Goal: Task Accomplishment & Management: Use online tool/utility

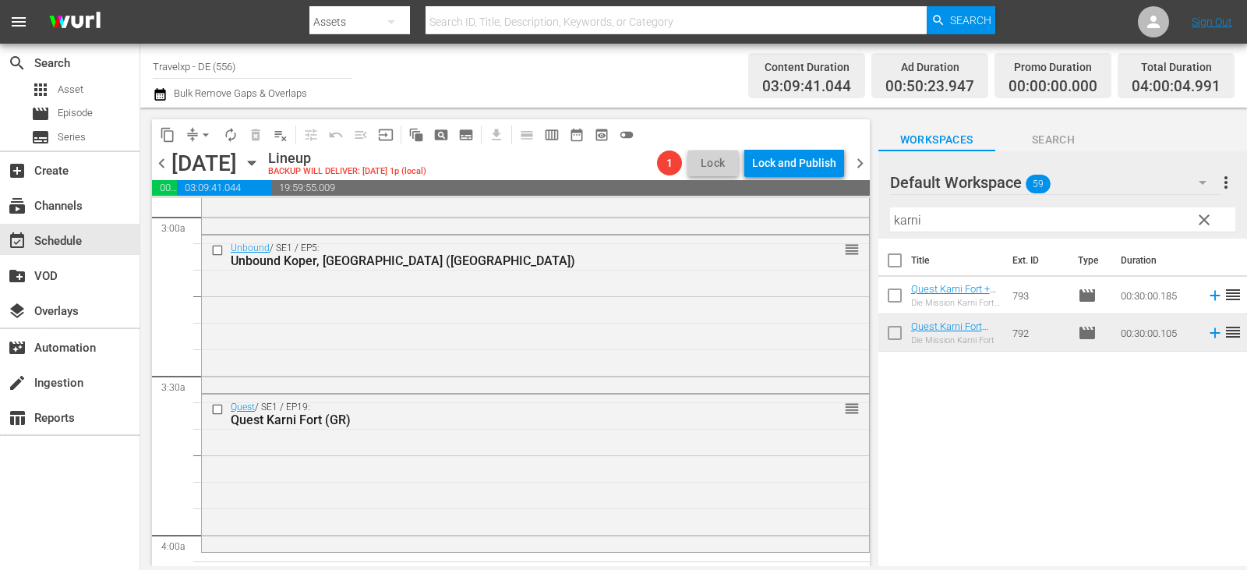
scroll to position [1092, 0]
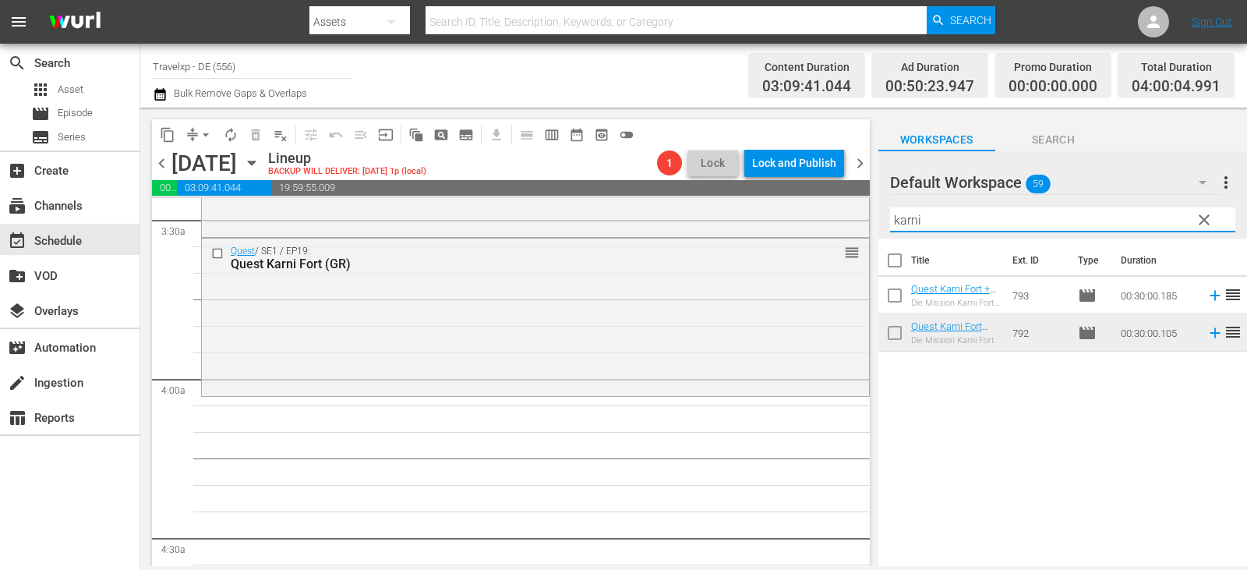
drag, startPoint x: 940, startPoint y: 216, endPoint x: 865, endPoint y: 230, distance: 76.2
click at [865, 230] on div "content_copy compress arrow_drop_down autorenew_outlined delete_forever_outline…" at bounding box center [693, 337] width 1107 height 458
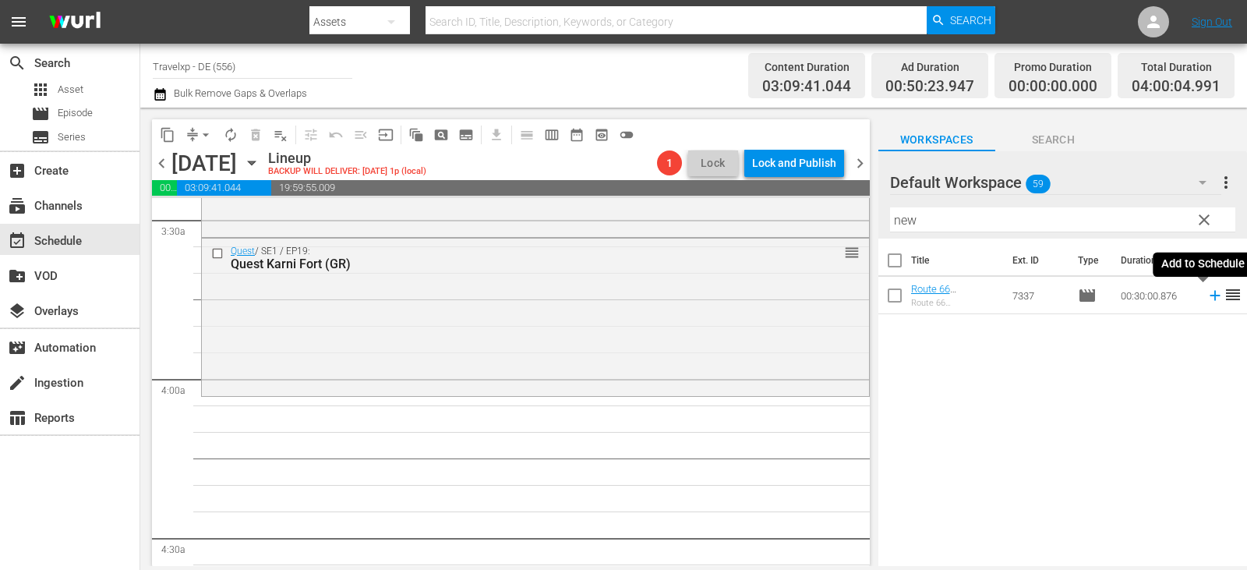
click at [1207, 297] on icon at bounding box center [1215, 295] width 17 height 17
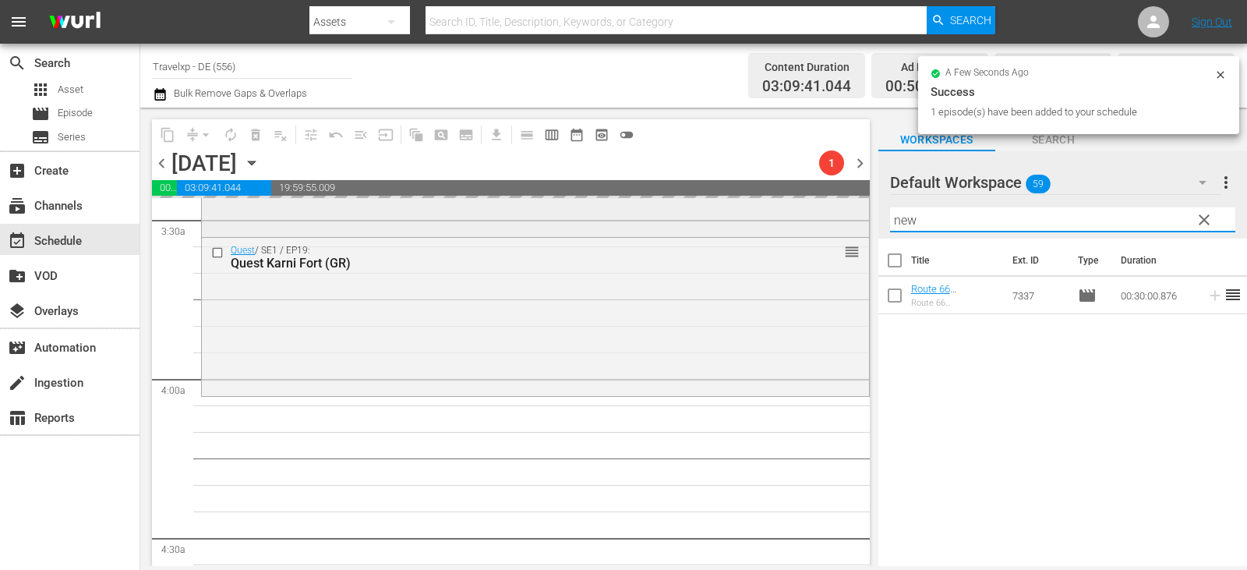
click at [852, 221] on div "content_copy compress arrow_drop_down autorenew_outlined delete_forever_outline…" at bounding box center [693, 337] width 1107 height 458
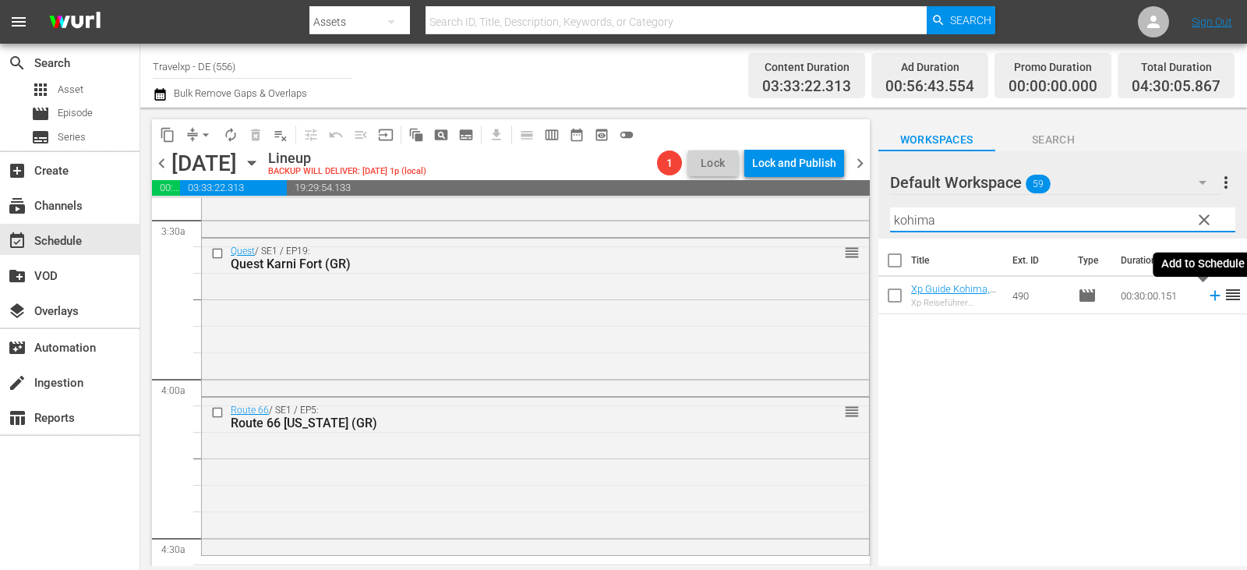
click at [1210, 299] on icon at bounding box center [1215, 296] width 10 height 10
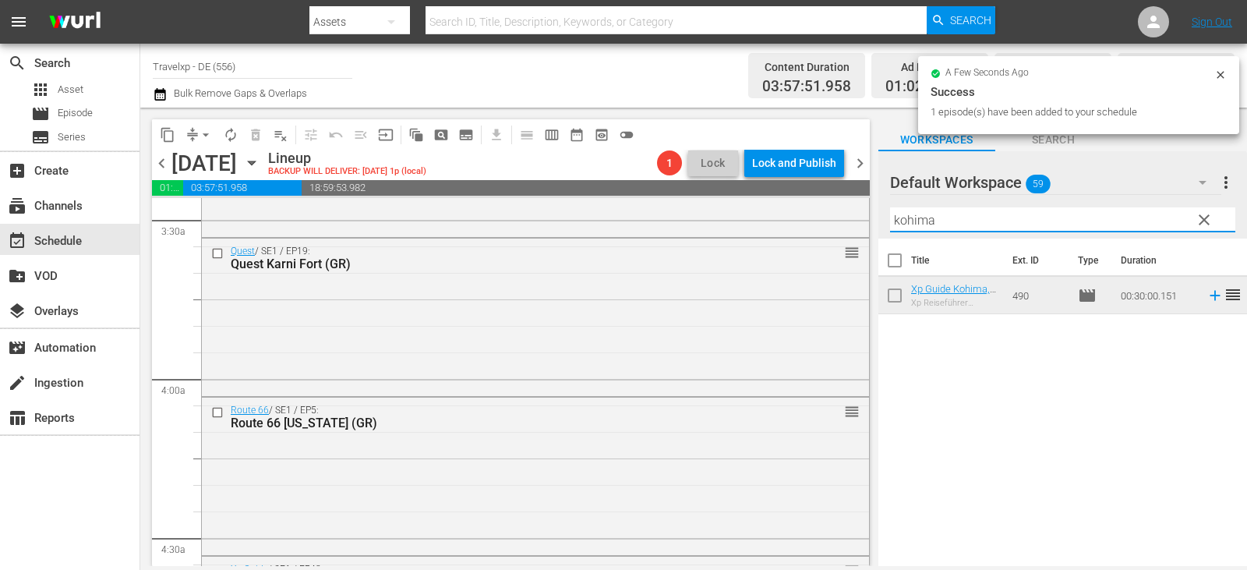
drag, startPoint x: 967, startPoint y: 215, endPoint x: 872, endPoint y: 239, distance: 97.2
click at [872, 239] on div "content_copy compress arrow_drop_down autorenew_outlined delete_forever_outline…" at bounding box center [693, 337] width 1107 height 458
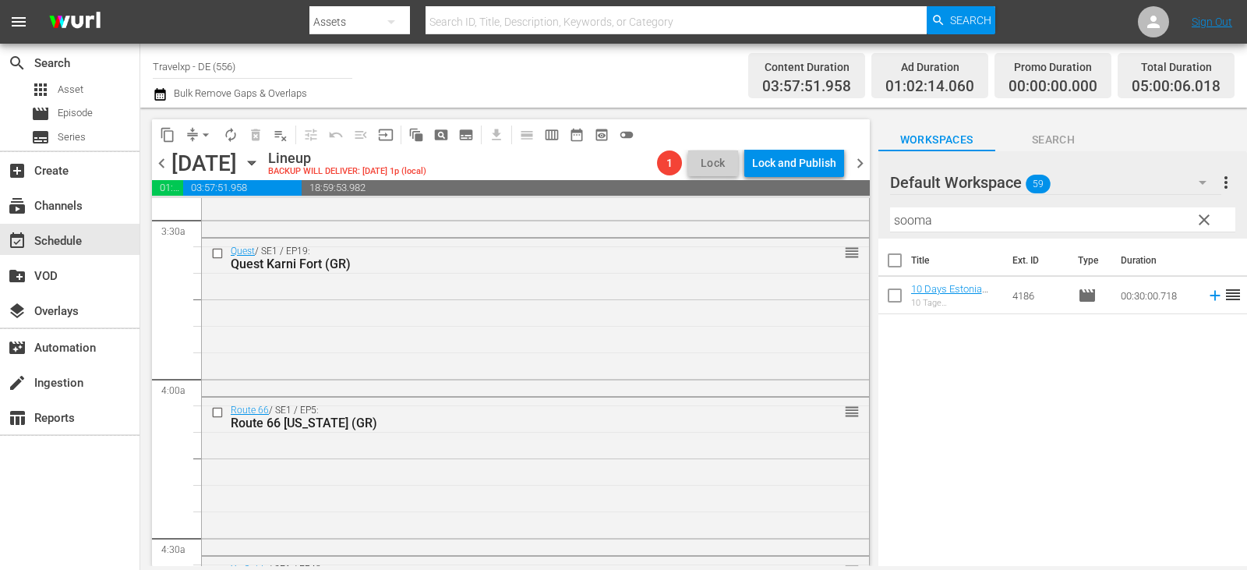
click at [1210, 295] on icon at bounding box center [1215, 296] width 10 height 10
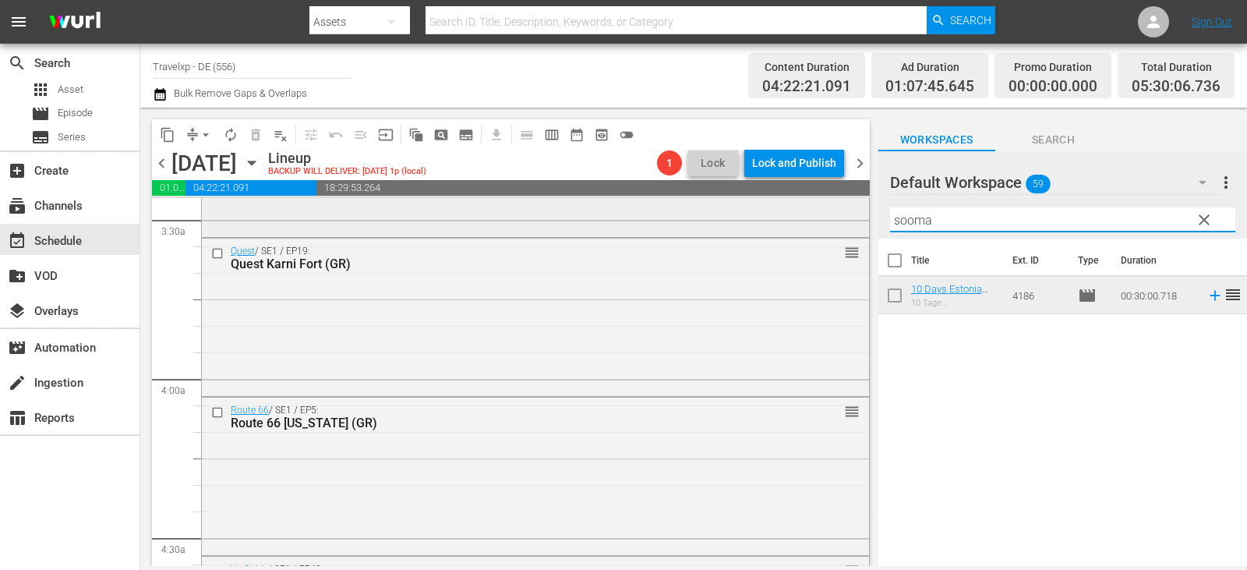
drag, startPoint x: 951, startPoint y: 224, endPoint x: 841, endPoint y: 228, distance: 110.0
click at [841, 228] on div "content_copy compress arrow_drop_down autorenew_outlined delete_forever_outline…" at bounding box center [693, 337] width 1107 height 458
click at [1207, 297] on icon at bounding box center [1215, 295] width 17 height 17
drag, startPoint x: 923, startPoint y: 214, endPoint x: 802, endPoint y: 231, distance: 122.1
click at [802, 231] on div "content_copy compress arrow_drop_down autorenew_outlined delete_forever_outline…" at bounding box center [693, 337] width 1107 height 458
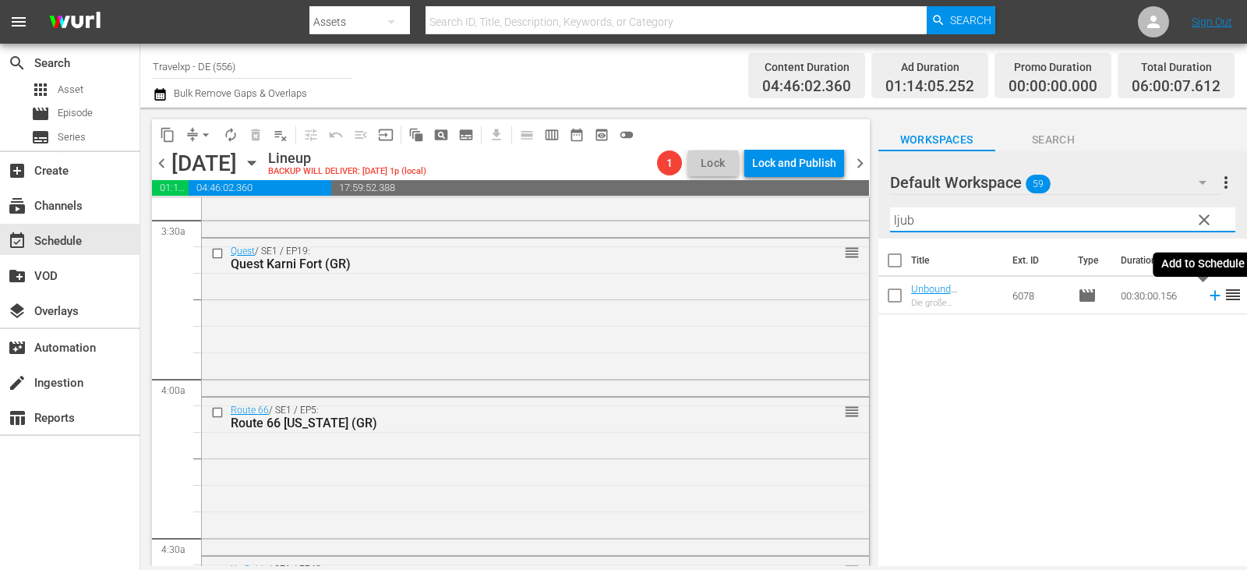
click at [1210, 292] on icon at bounding box center [1215, 296] width 10 height 10
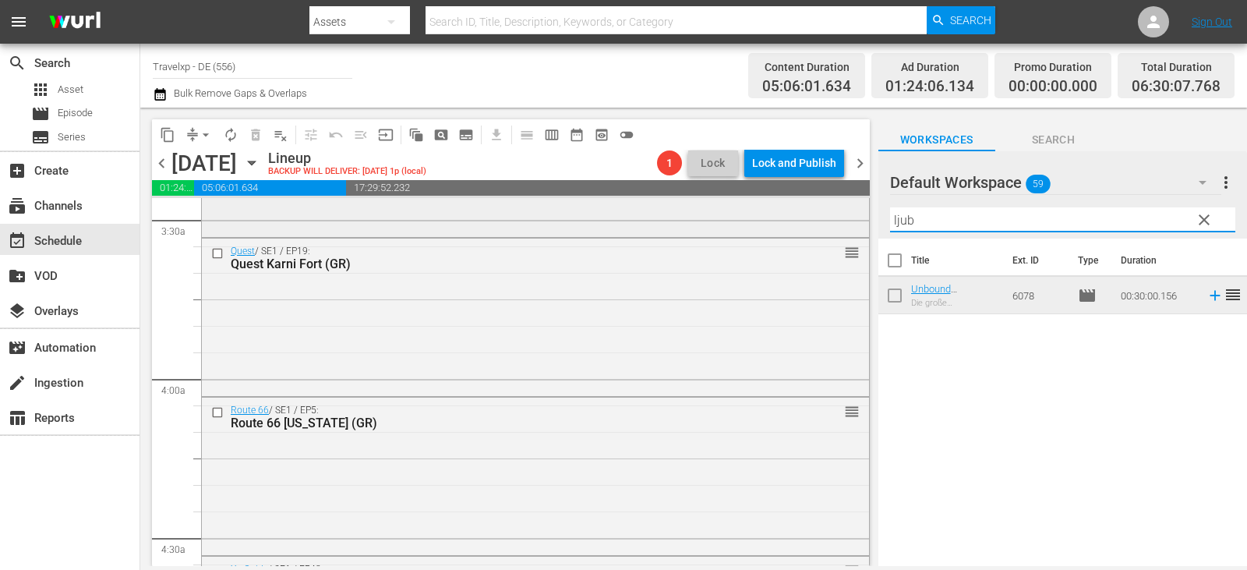
drag, startPoint x: 928, startPoint y: 225, endPoint x: 721, endPoint y: 215, distance: 206.8
click at [721, 215] on div "content_copy compress arrow_drop_down autorenew_outlined delete_forever_outline…" at bounding box center [693, 337] width 1107 height 458
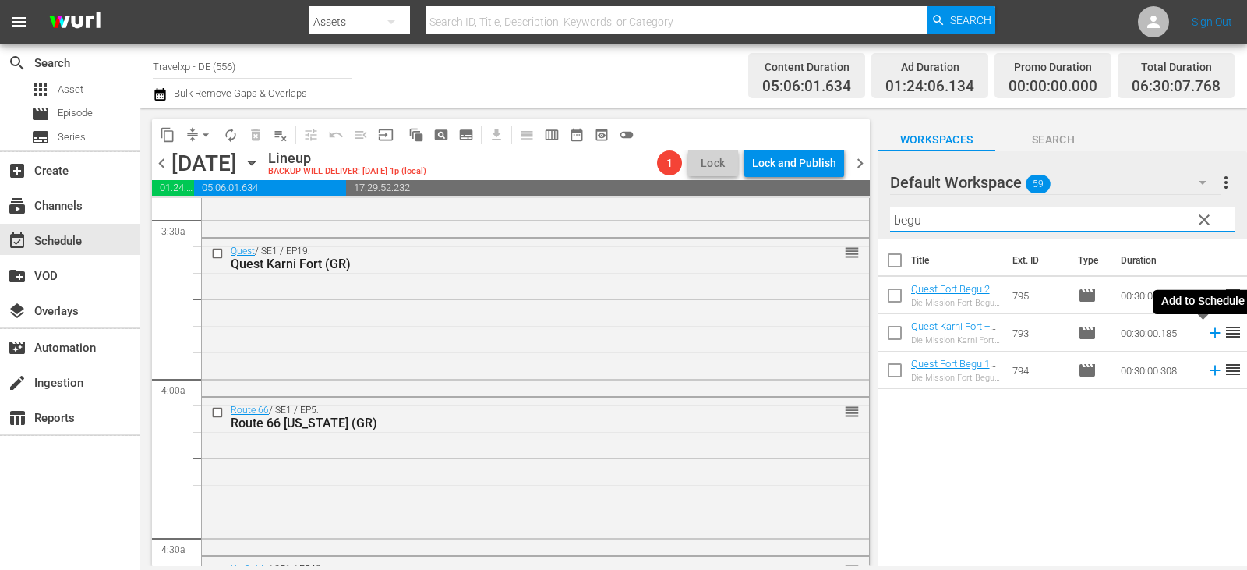
click at [1210, 334] on icon at bounding box center [1215, 333] width 10 height 10
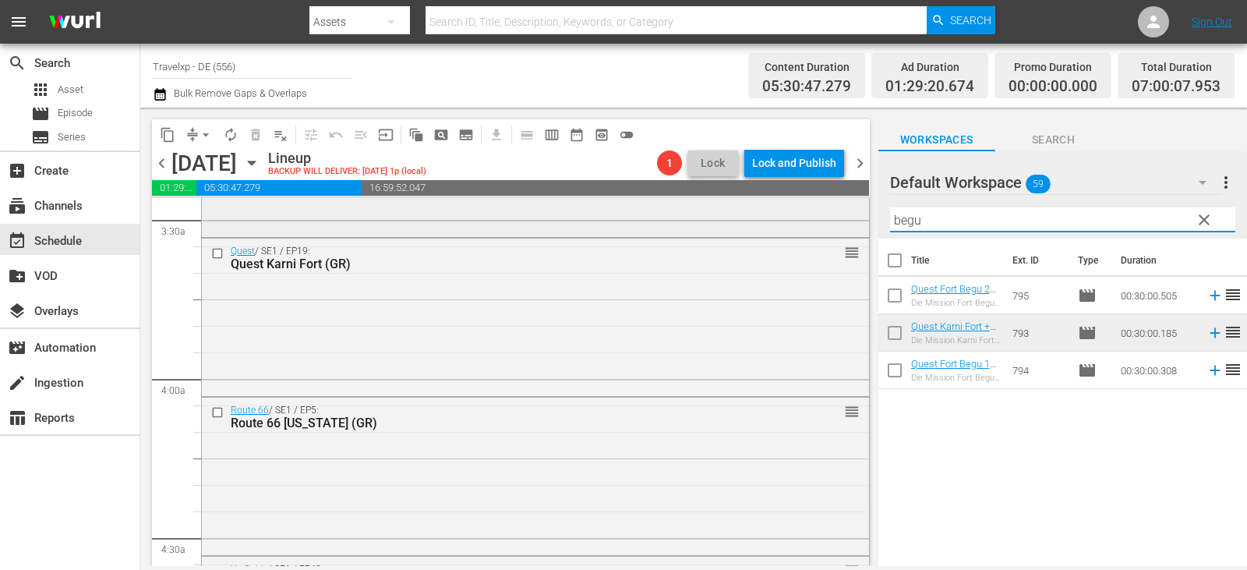
drag, startPoint x: 942, startPoint y: 230, endPoint x: 833, endPoint y: 229, distance: 109.2
click at [833, 229] on div "content_copy compress arrow_drop_down autorenew_outlined delete_forever_outline…" at bounding box center [693, 337] width 1107 height 458
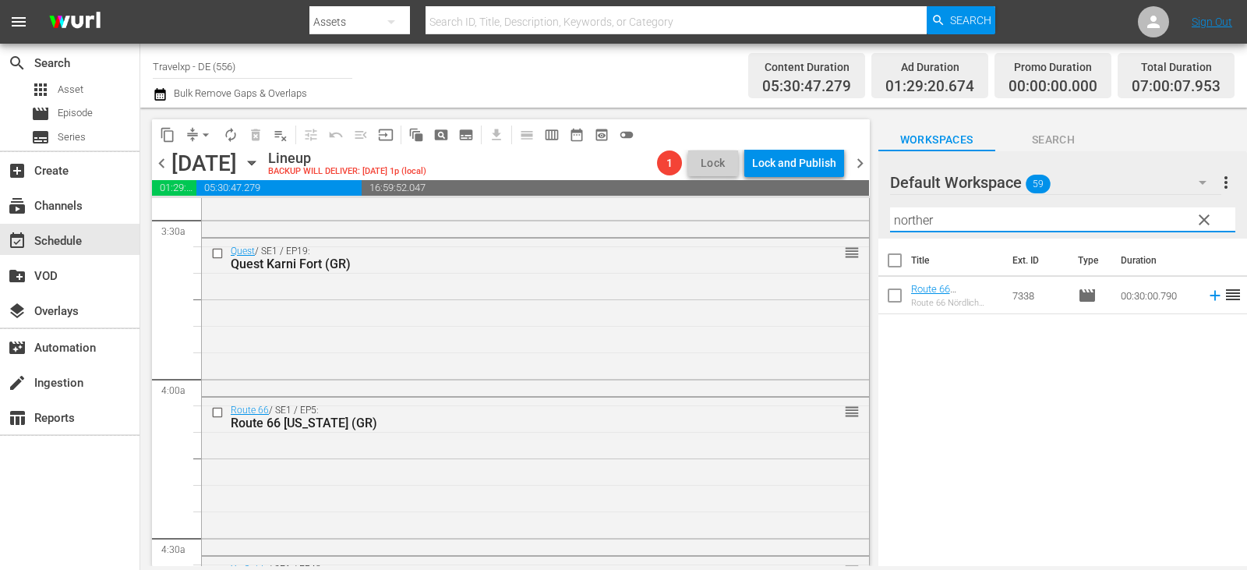
click at [1207, 294] on icon at bounding box center [1215, 295] width 17 height 17
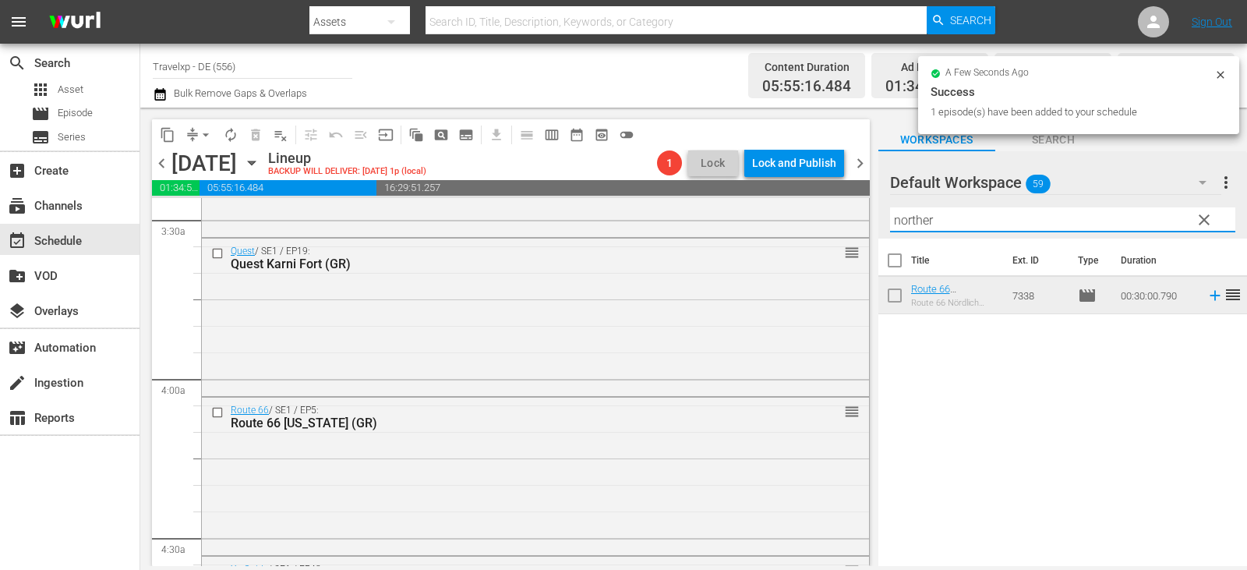
drag, startPoint x: 940, startPoint y: 225, endPoint x: 846, endPoint y: 225, distance: 94.3
click at [834, 225] on div "content_copy compress arrow_drop_down autorenew_outlined delete_forever_outline…" at bounding box center [693, 337] width 1107 height 458
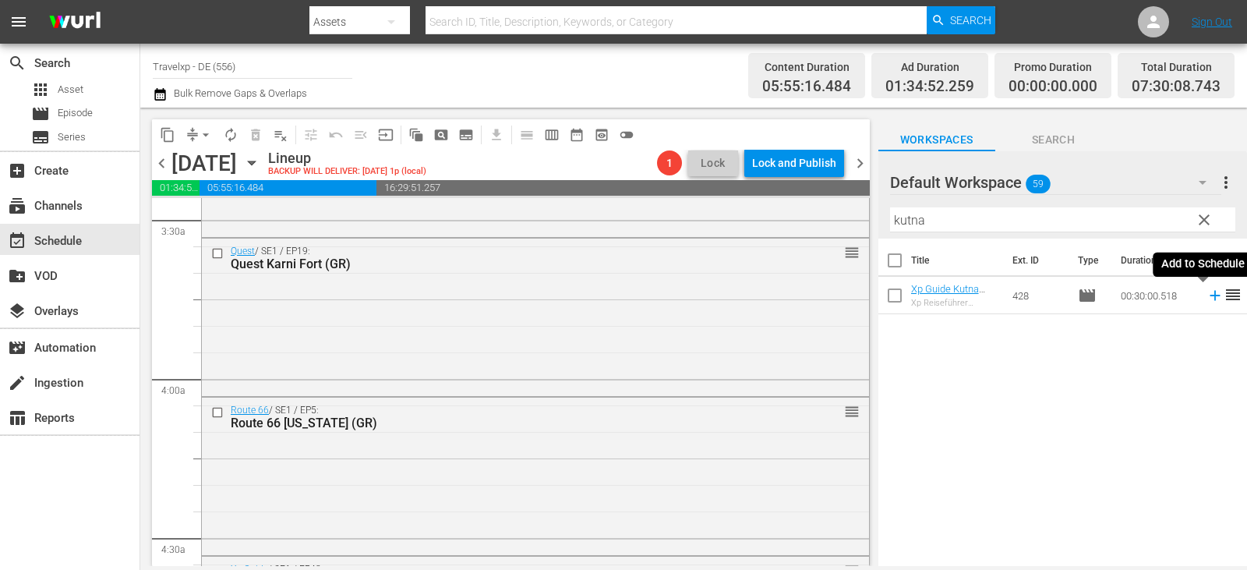
click at [1207, 296] on icon at bounding box center [1215, 295] width 17 height 17
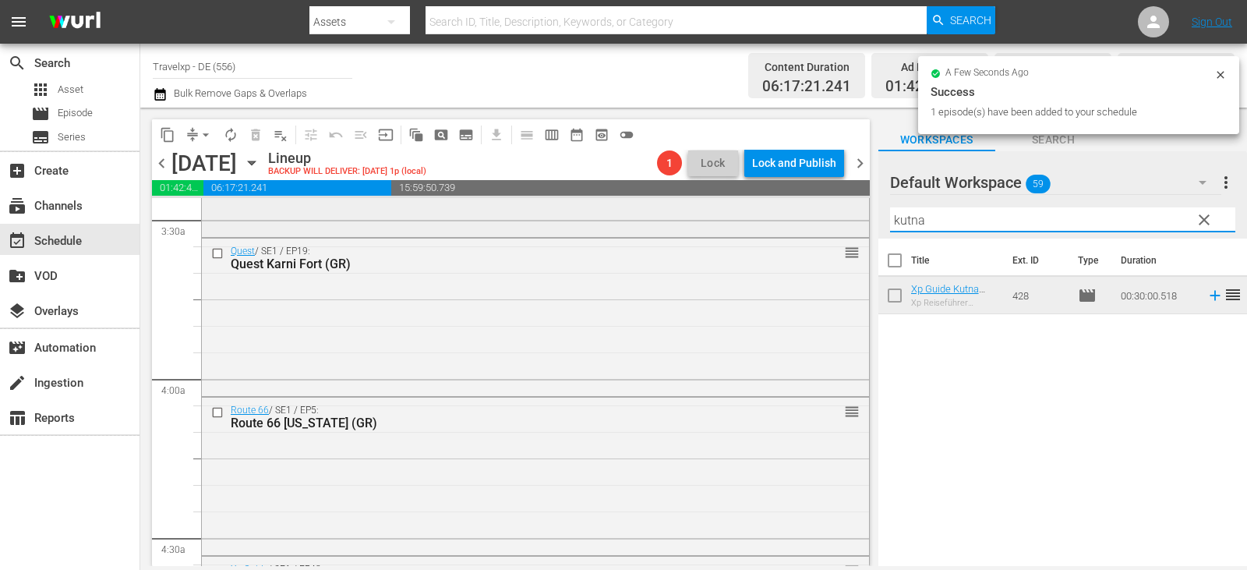
drag, startPoint x: 968, startPoint y: 221, endPoint x: 818, endPoint y: 210, distance: 150.9
click at [818, 210] on div "content_copy compress arrow_drop_down autorenew_outlined delete_forever_outline…" at bounding box center [693, 337] width 1107 height 458
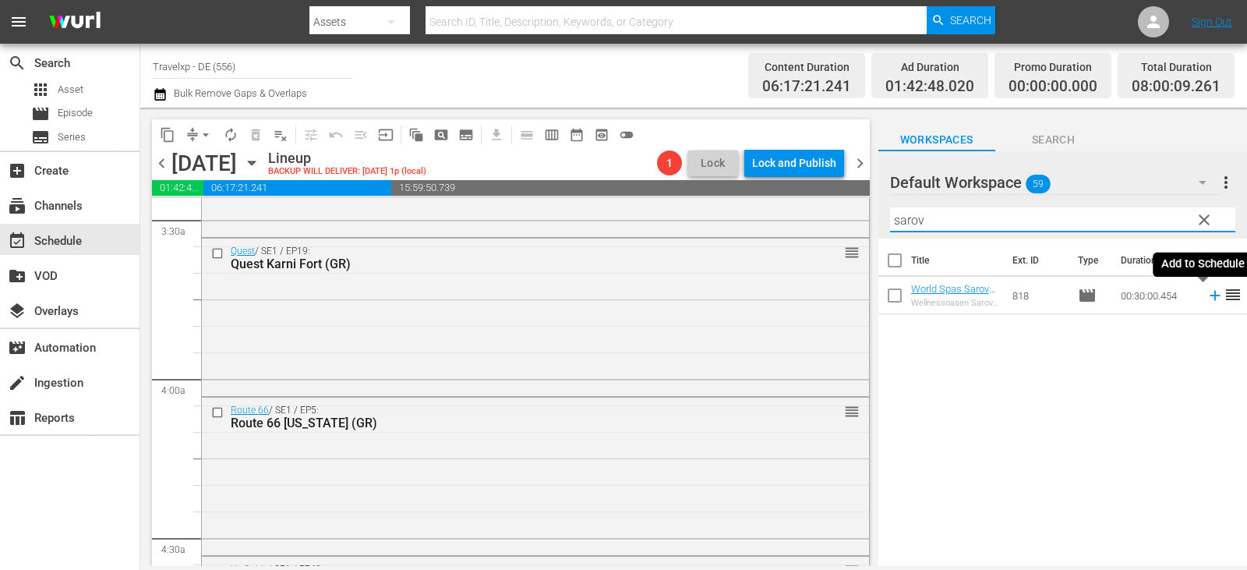
click at [1207, 299] on icon at bounding box center [1215, 295] width 17 height 17
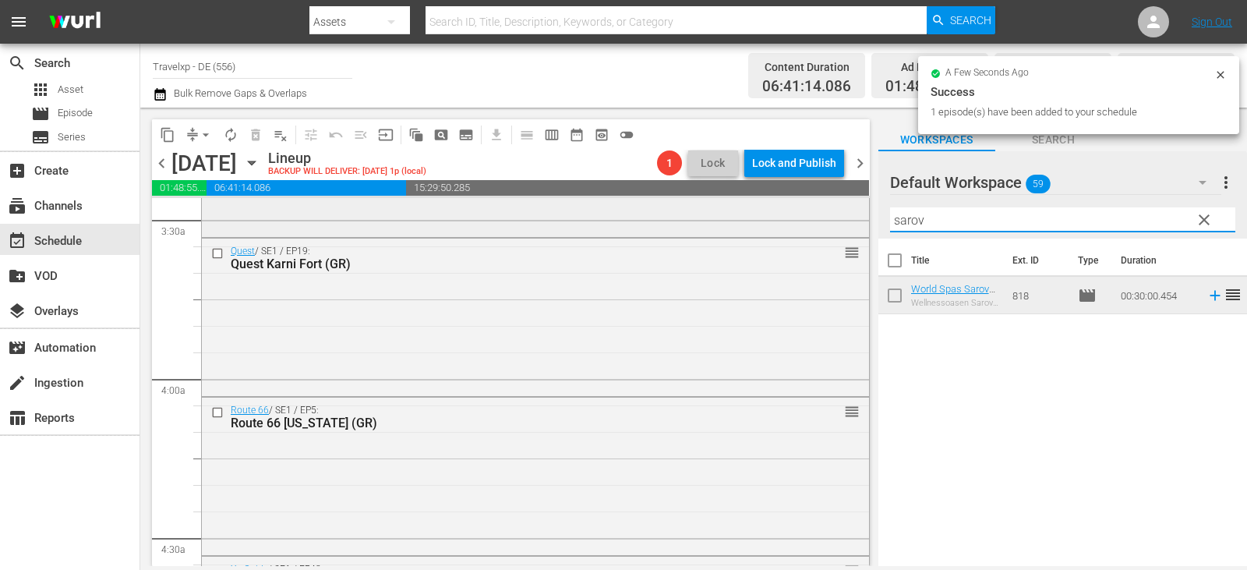
drag, startPoint x: 936, startPoint y: 228, endPoint x: 828, endPoint y: 227, distance: 108.4
click at [828, 227] on div "content_copy compress arrow_drop_down autorenew_outlined delete_forever_outline…" at bounding box center [693, 337] width 1107 height 458
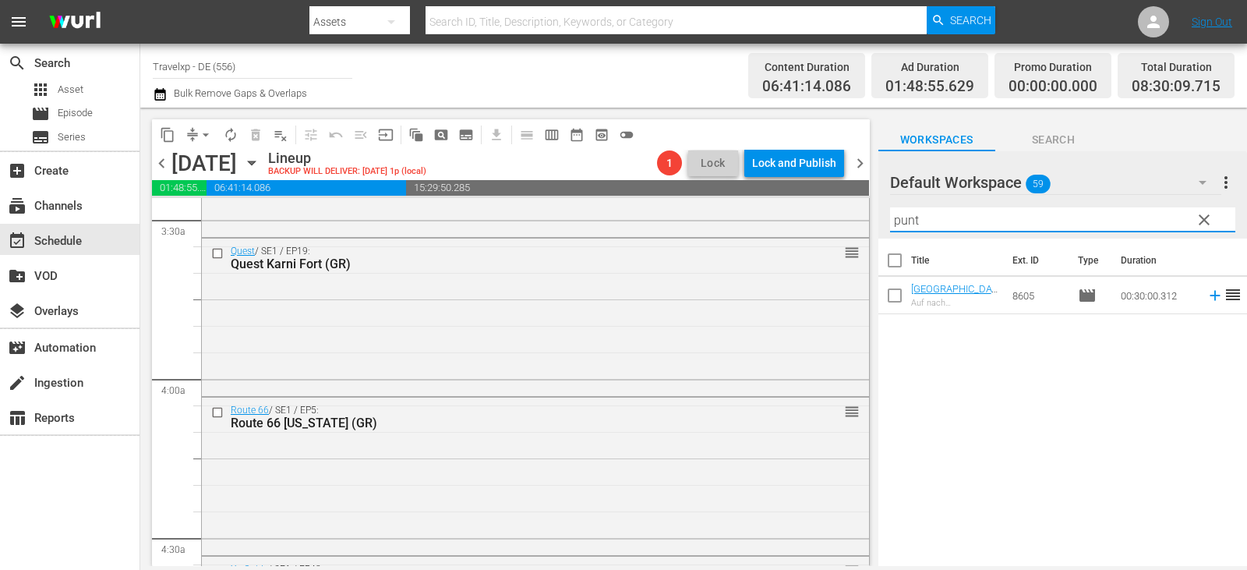
click at [1207, 298] on icon at bounding box center [1215, 295] width 17 height 17
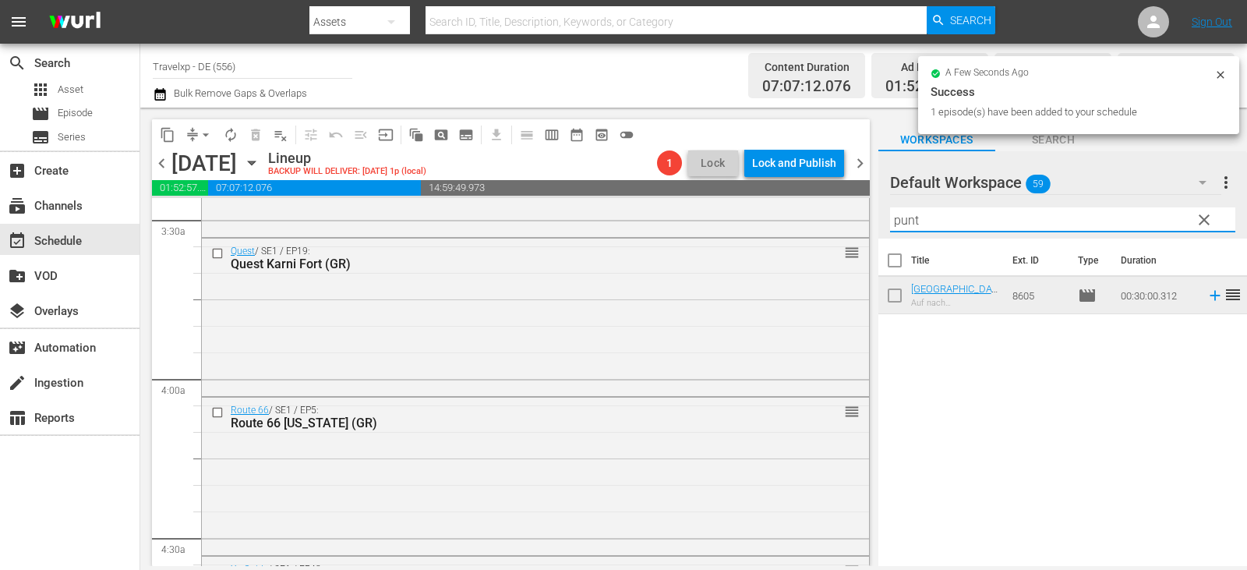
click at [855, 226] on div "content_copy compress arrow_drop_down autorenew_outlined delete_forever_outline…" at bounding box center [693, 337] width 1107 height 458
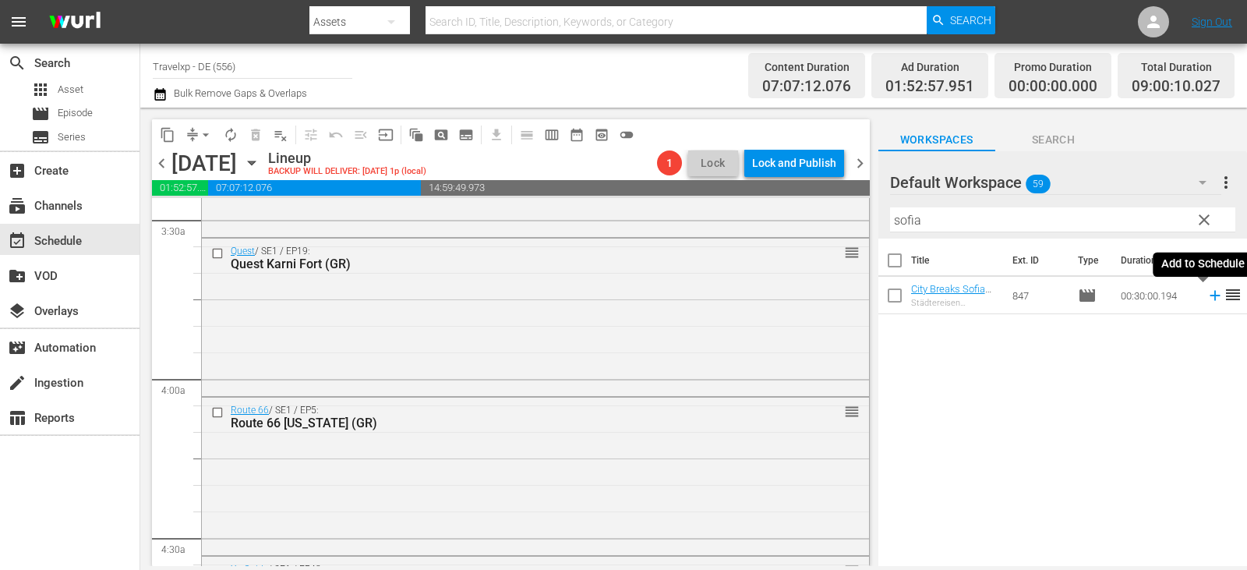
click at [1207, 299] on icon at bounding box center [1215, 295] width 17 height 17
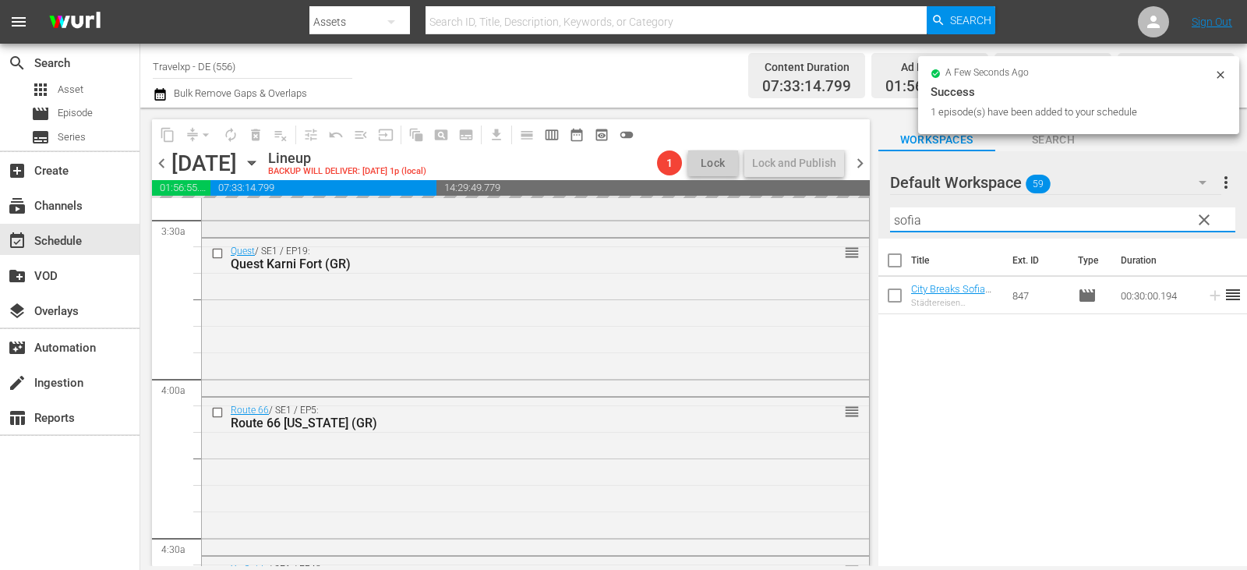
drag, startPoint x: 994, startPoint y: 223, endPoint x: 659, endPoint y: 236, distance: 335.5
click at [659, 236] on div "content_copy compress arrow_drop_down autorenew_outlined delete_forever_outline…" at bounding box center [693, 337] width 1107 height 458
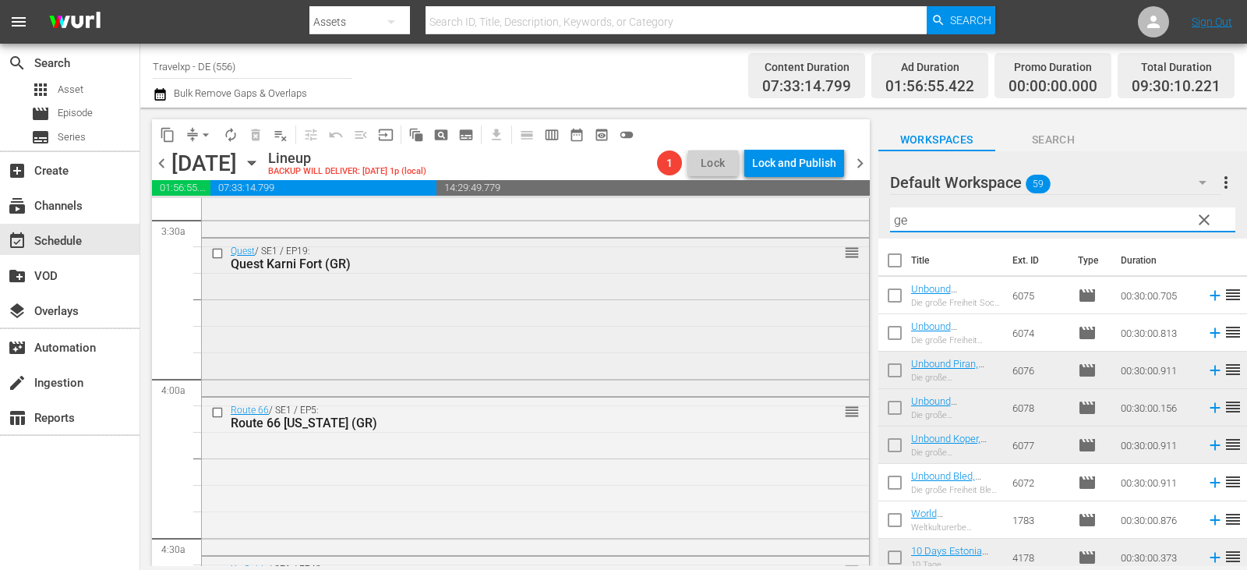
type input "g"
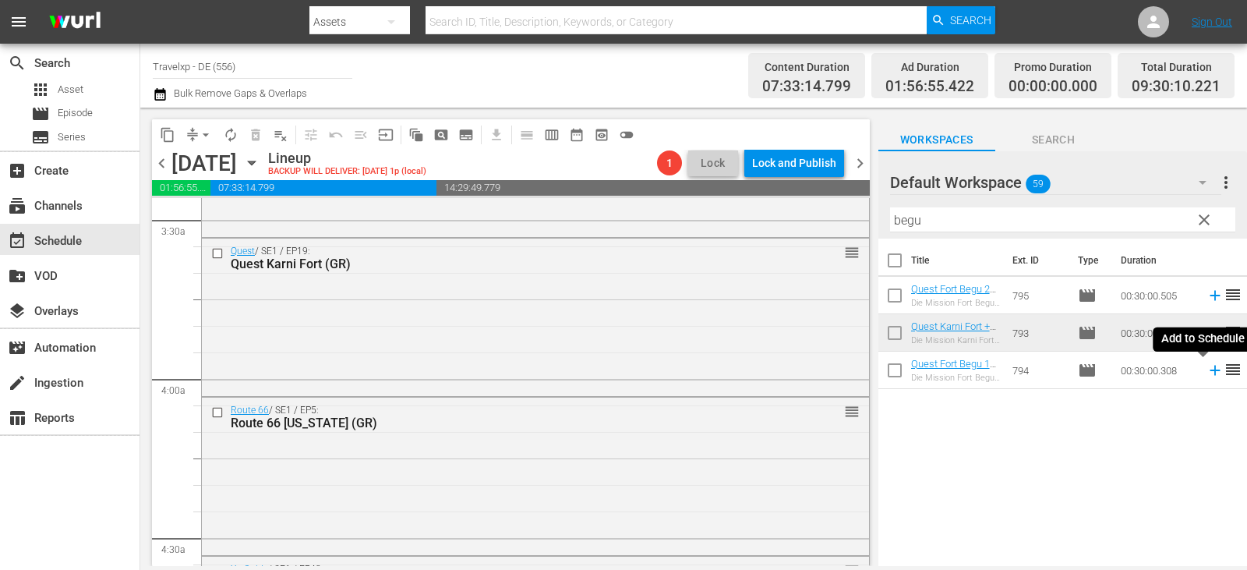
click at [1210, 371] on icon at bounding box center [1215, 371] width 10 height 10
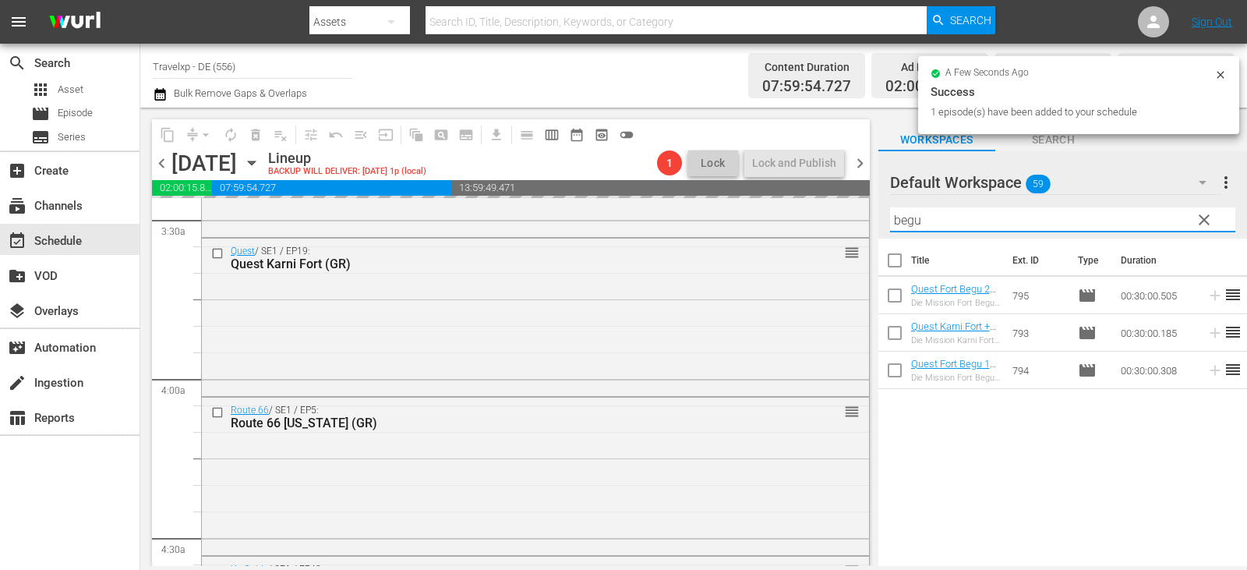
click at [853, 224] on div "content_copy compress arrow_drop_down autorenew_outlined delete_forever_outline…" at bounding box center [693, 337] width 1107 height 458
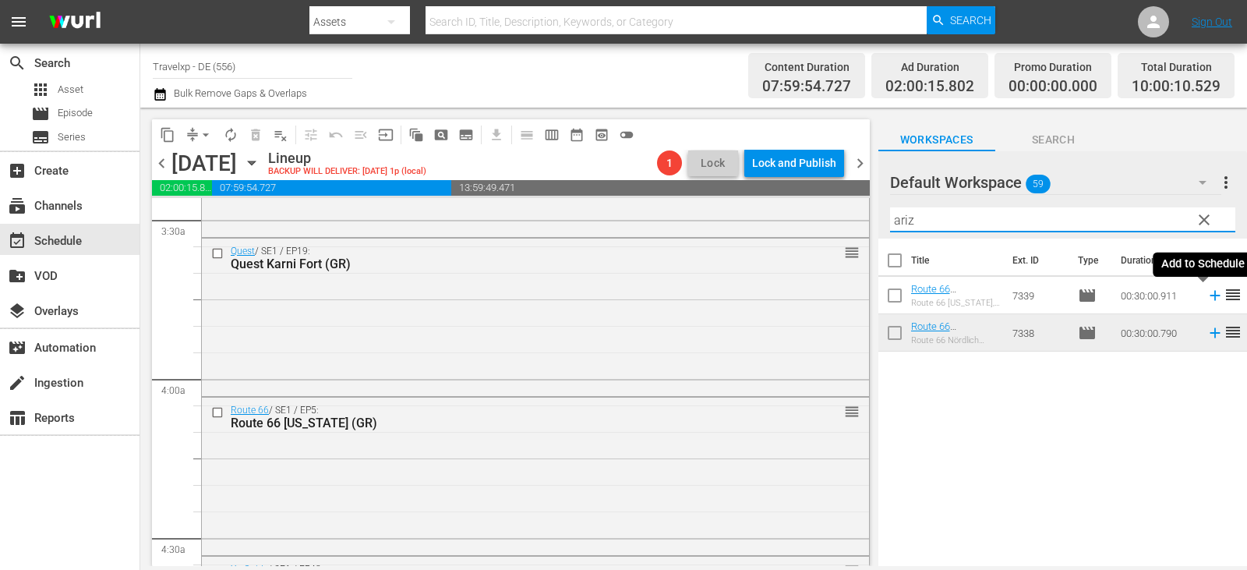
click at [1210, 299] on icon at bounding box center [1215, 296] width 10 height 10
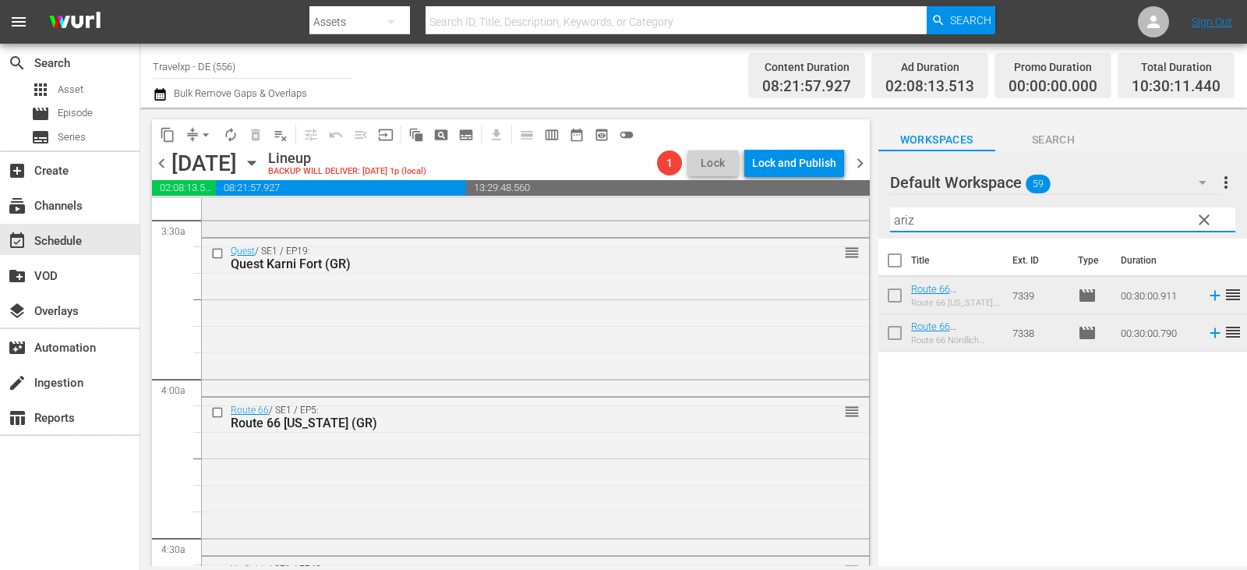
drag, startPoint x: 964, startPoint y: 220, endPoint x: 816, endPoint y: 223, distance: 147.4
click at [816, 223] on div "content_copy compress arrow_drop_down autorenew_outlined delete_forever_outline…" at bounding box center [693, 337] width 1107 height 458
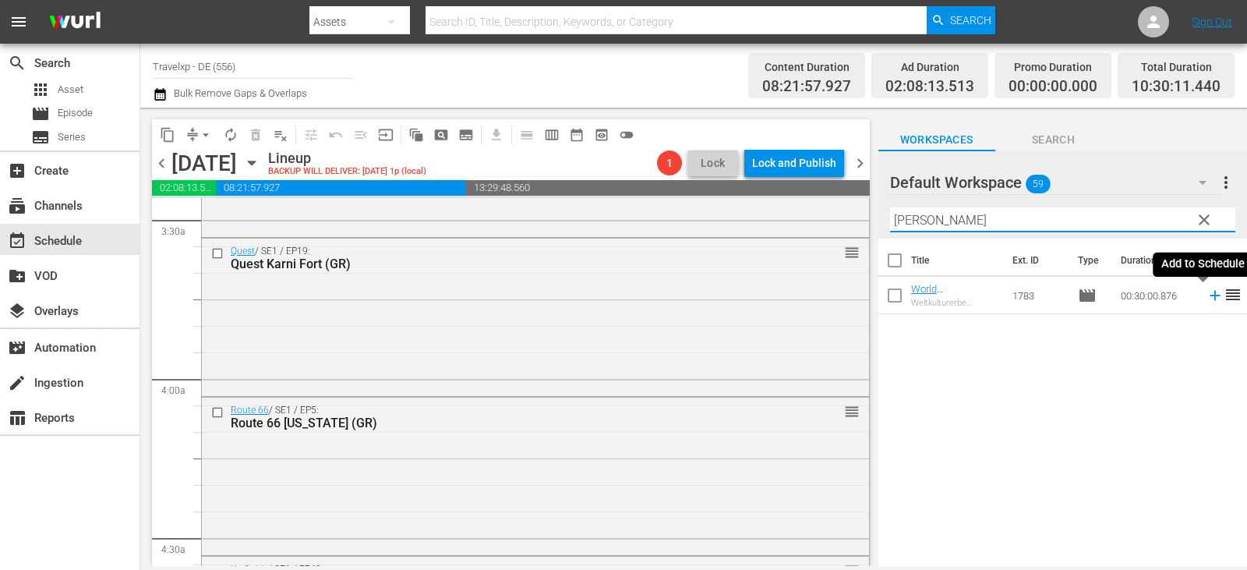
click at [1210, 295] on icon at bounding box center [1215, 295] width 17 height 17
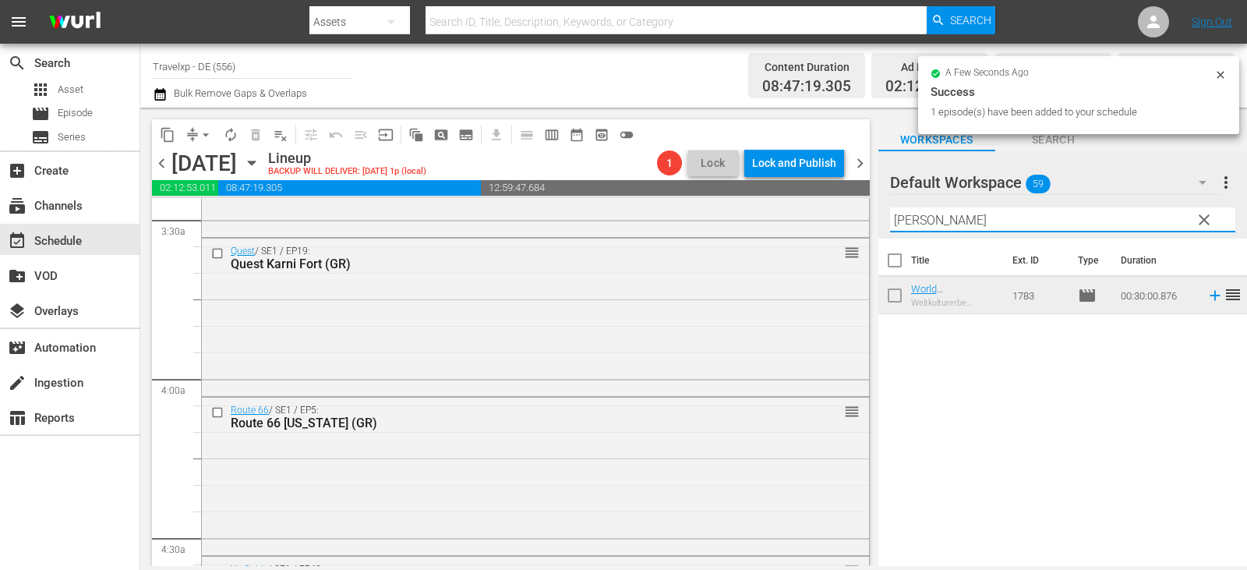
drag, startPoint x: 929, startPoint y: 214, endPoint x: 869, endPoint y: 225, distance: 61.7
click at [869, 225] on div "content_copy compress arrow_drop_down autorenew_outlined delete_forever_outline…" at bounding box center [693, 337] width 1107 height 458
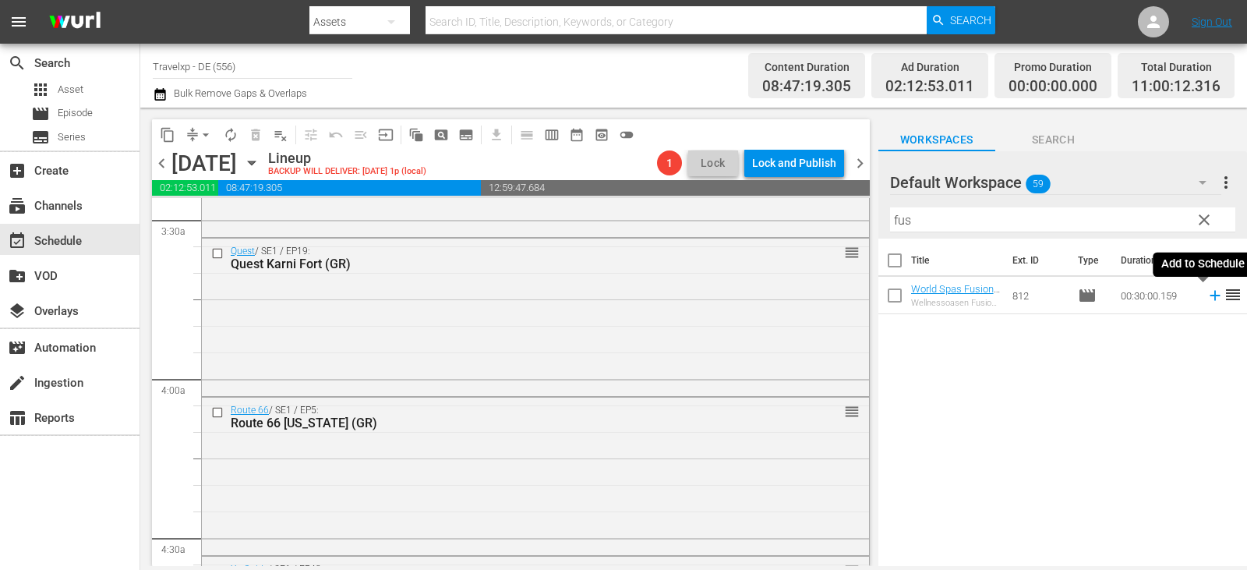
click at [1210, 296] on icon at bounding box center [1215, 296] width 10 height 10
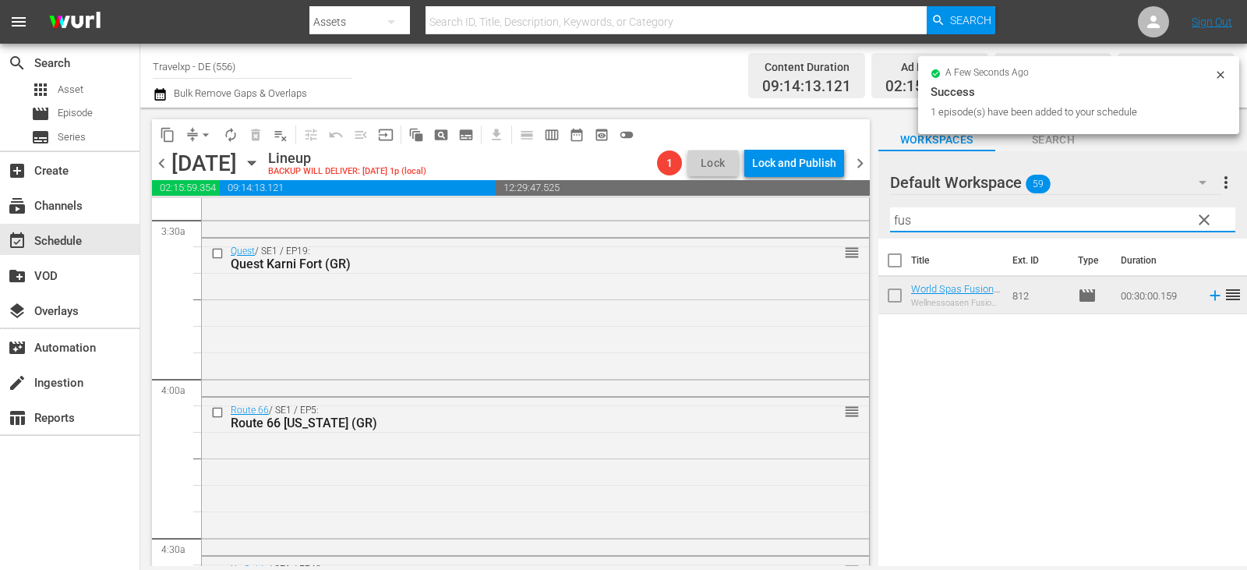
drag, startPoint x: 979, startPoint y: 223, endPoint x: 962, endPoint y: 223, distance: 17.2
click at [834, 221] on div "content_copy compress arrow_drop_down autorenew_outlined delete_forever_outline…" at bounding box center [693, 337] width 1107 height 458
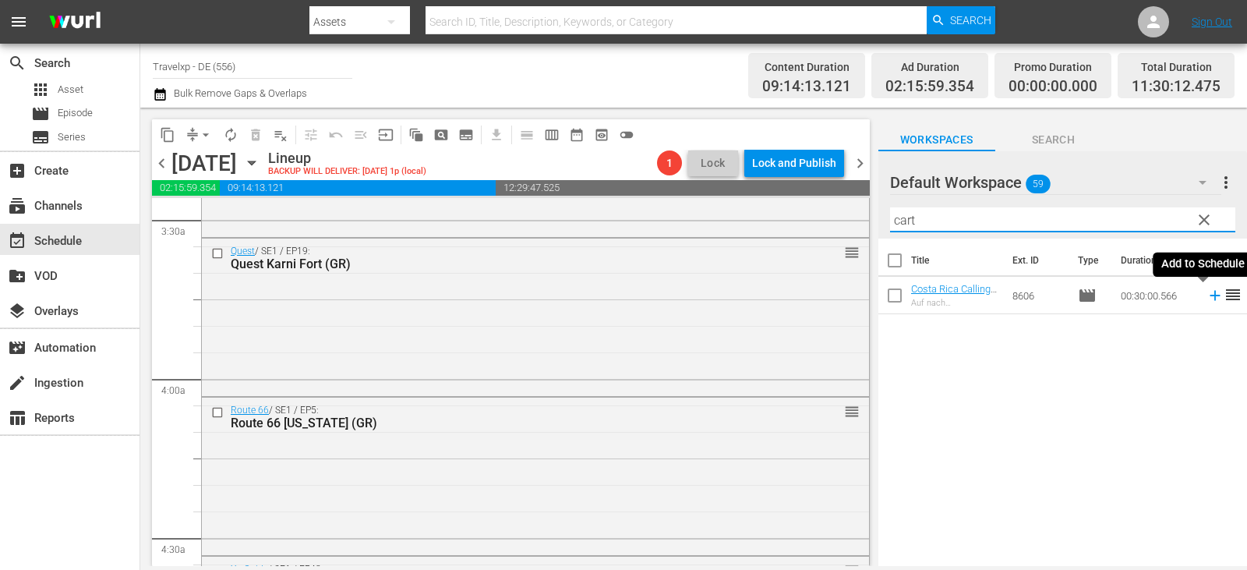
click at [1207, 294] on icon at bounding box center [1215, 295] width 17 height 17
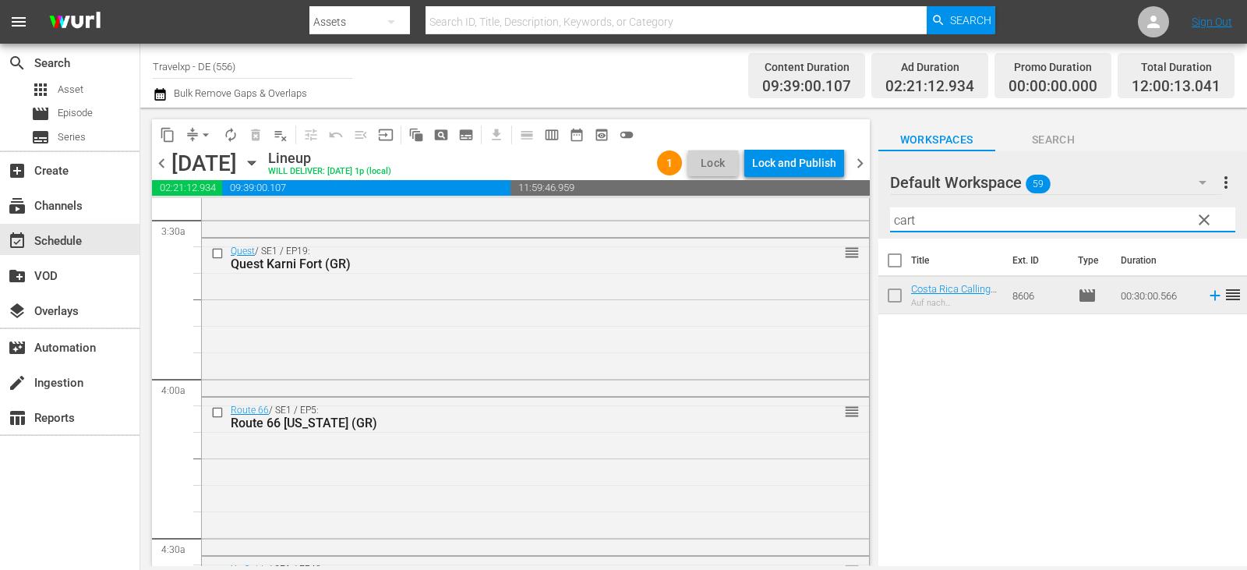
click at [761, 235] on div "content_copy compress arrow_drop_down autorenew_outlined delete_forever_outline…" at bounding box center [693, 337] width 1107 height 458
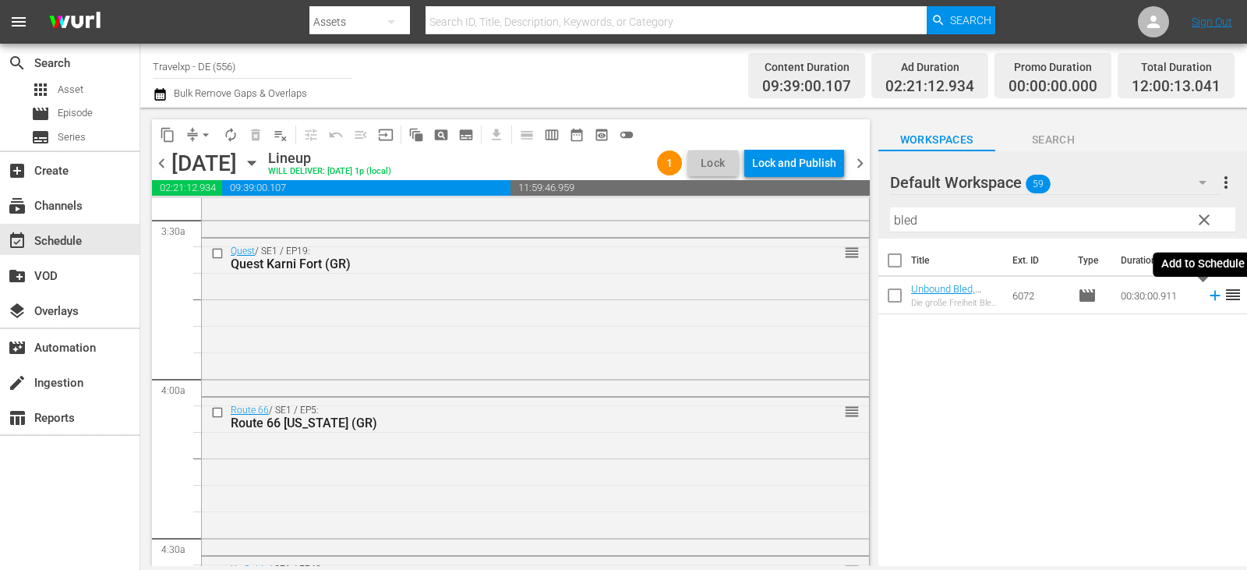
click at [1207, 293] on icon at bounding box center [1215, 295] width 17 height 17
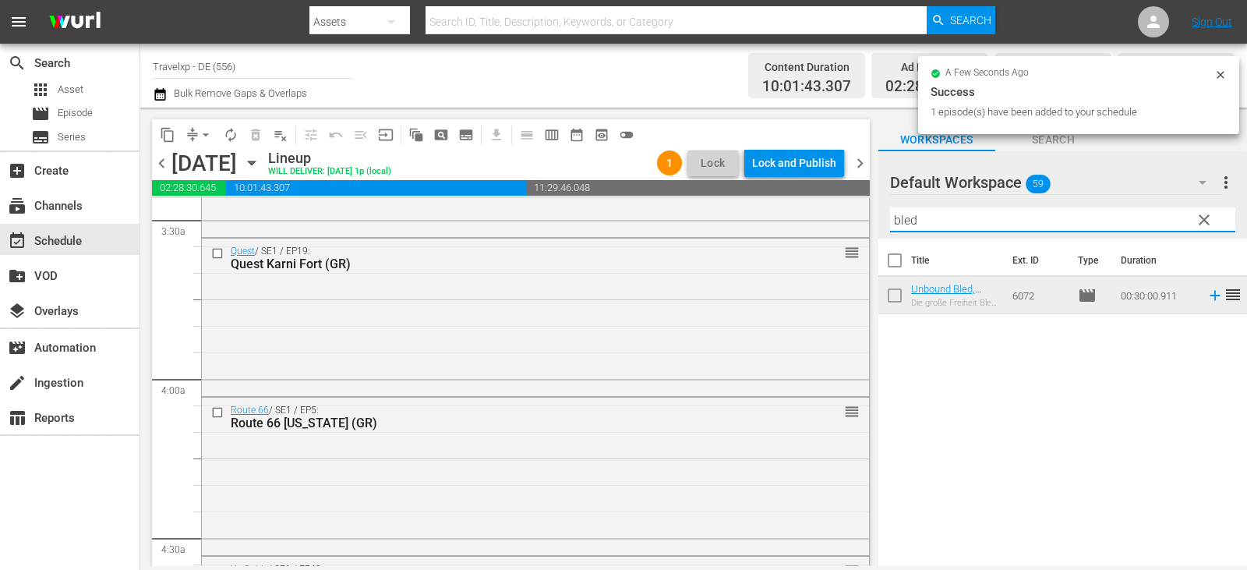
drag, startPoint x: 929, startPoint y: 214, endPoint x: 896, endPoint y: 217, distance: 32.9
click at [896, 217] on input "bled" at bounding box center [1062, 219] width 345 height 25
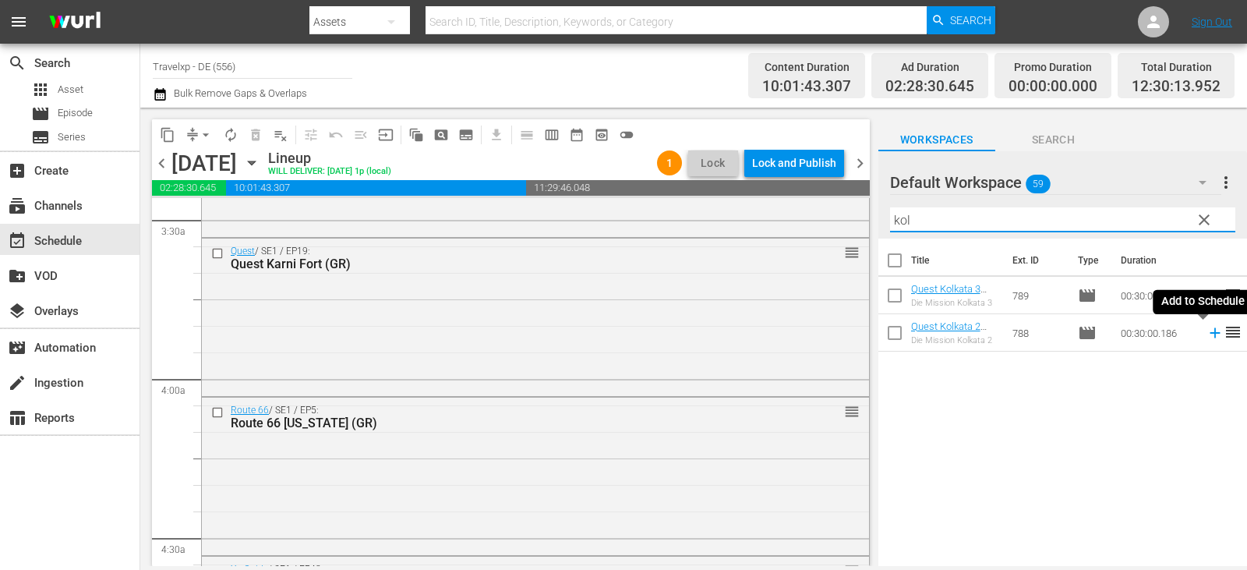
click at [1210, 335] on icon at bounding box center [1215, 333] width 10 height 10
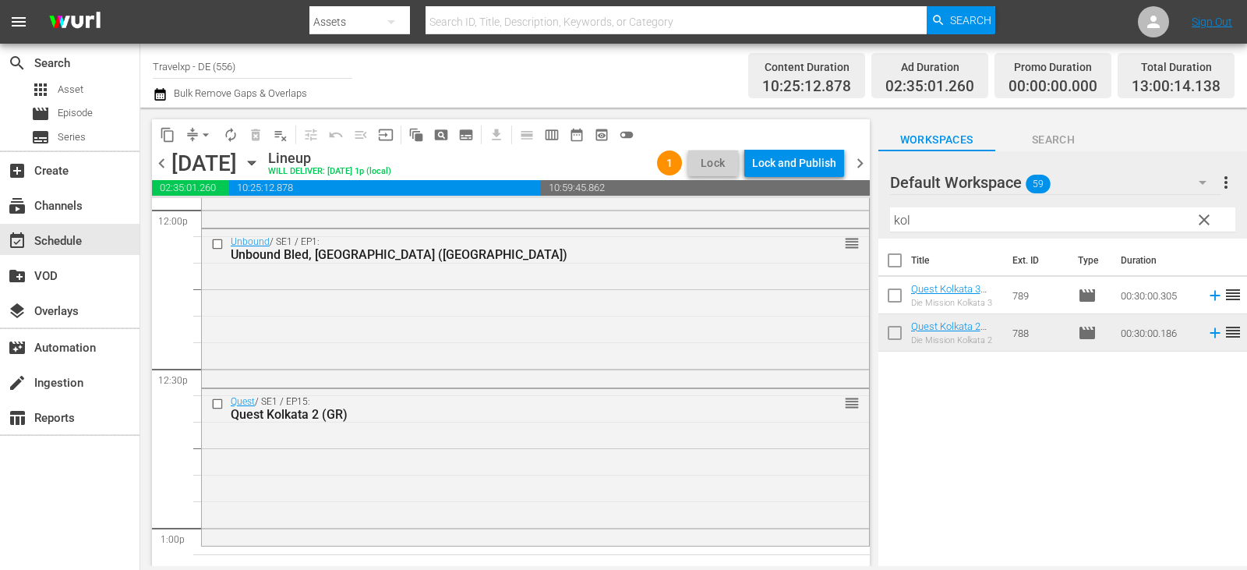
scroll to position [3742, 0]
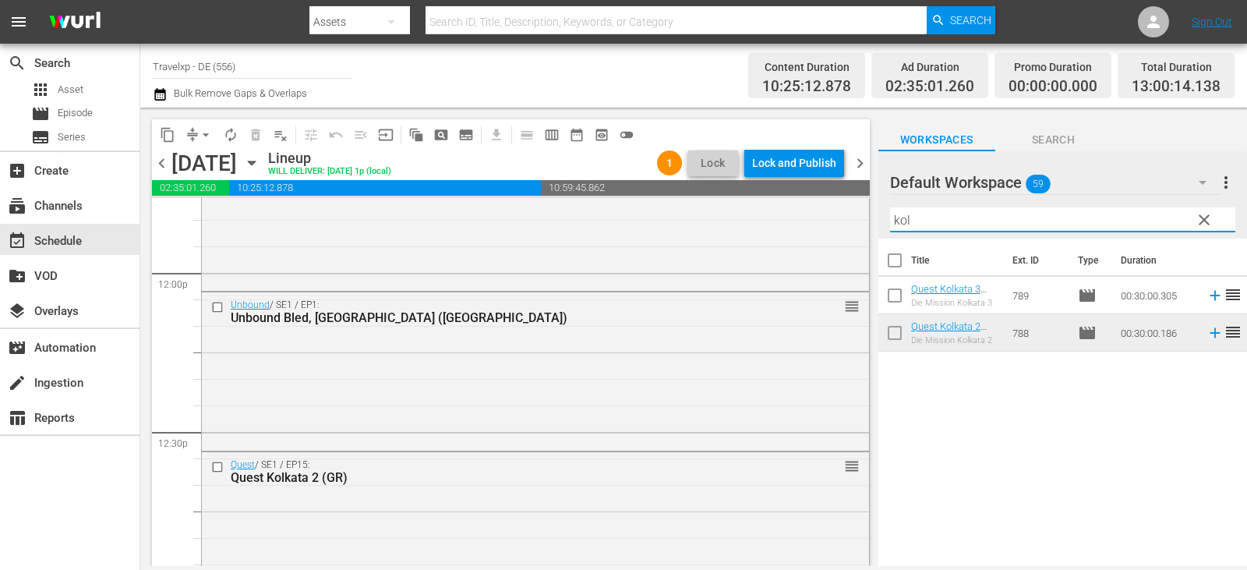
drag, startPoint x: 938, startPoint y: 220, endPoint x: 868, endPoint y: 228, distance: 70.6
click at [868, 228] on div "content_copy compress arrow_drop_down autorenew_outlined delete_forever_outline…" at bounding box center [693, 337] width 1107 height 458
type input "ill"
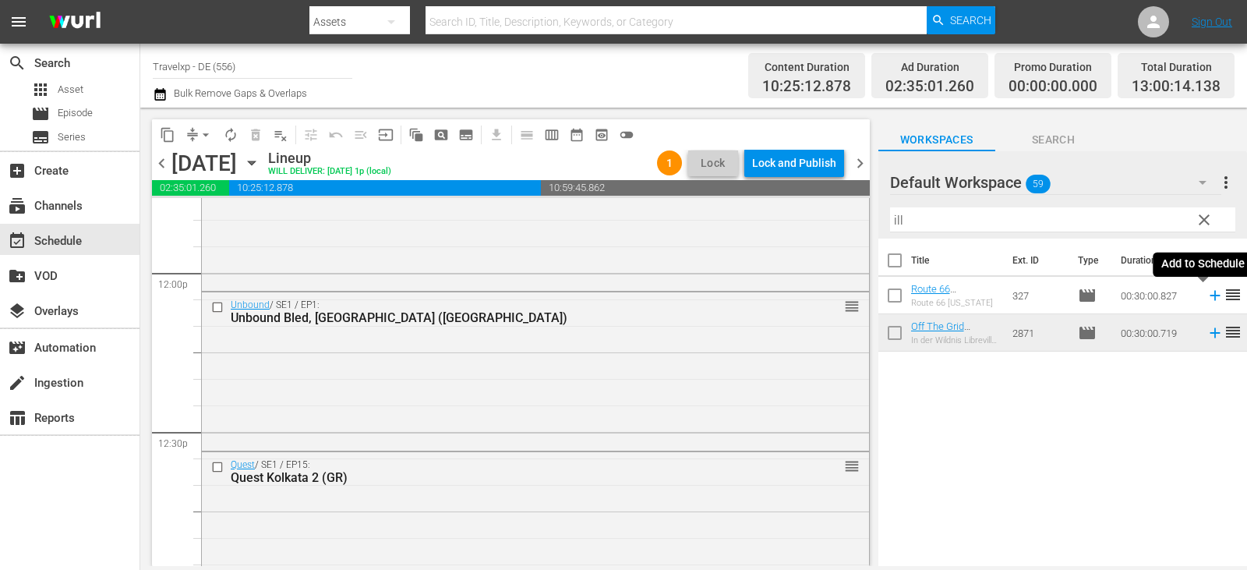
click at [1210, 297] on icon at bounding box center [1215, 296] width 10 height 10
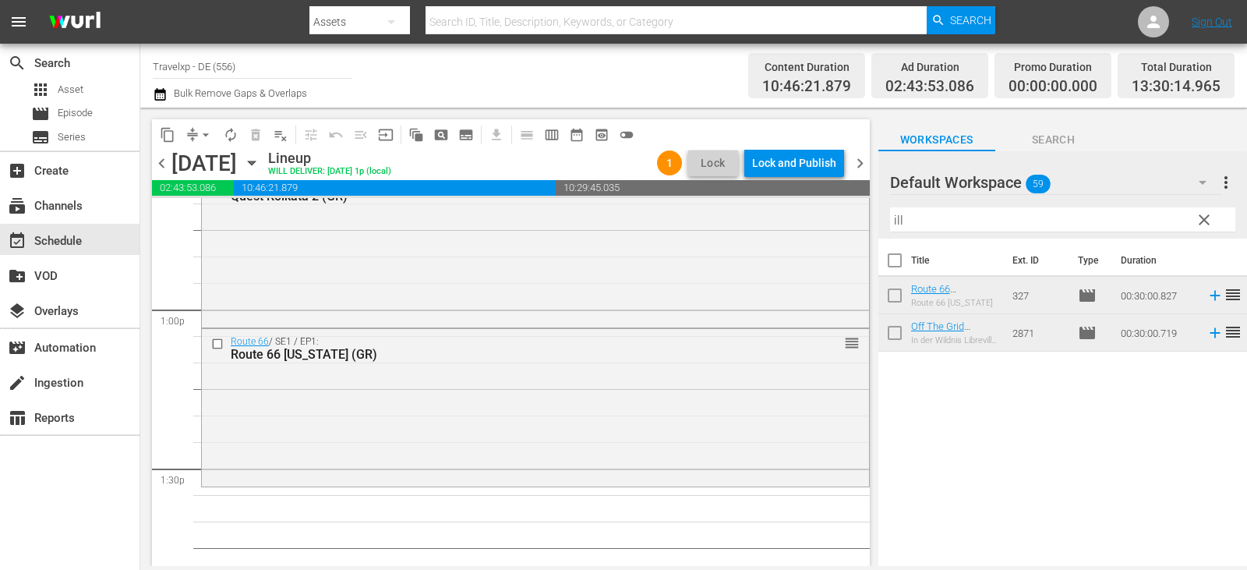
scroll to position [3976, 0]
